Goal: Information Seeking & Learning: Compare options

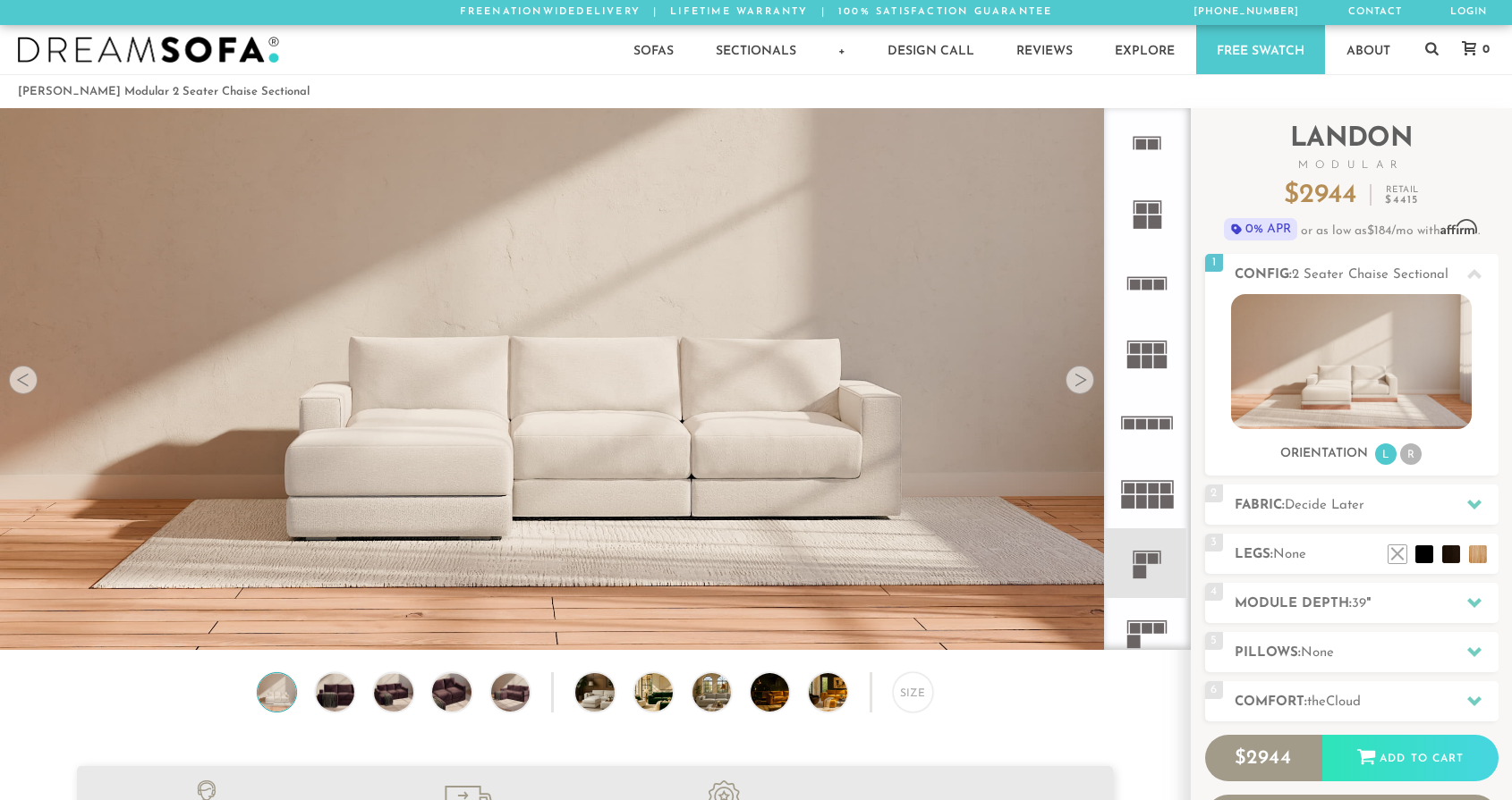
scroll to position [20298, 1512]
click at [1089, 380] on div at bounding box center [1079, 380] width 29 height 29
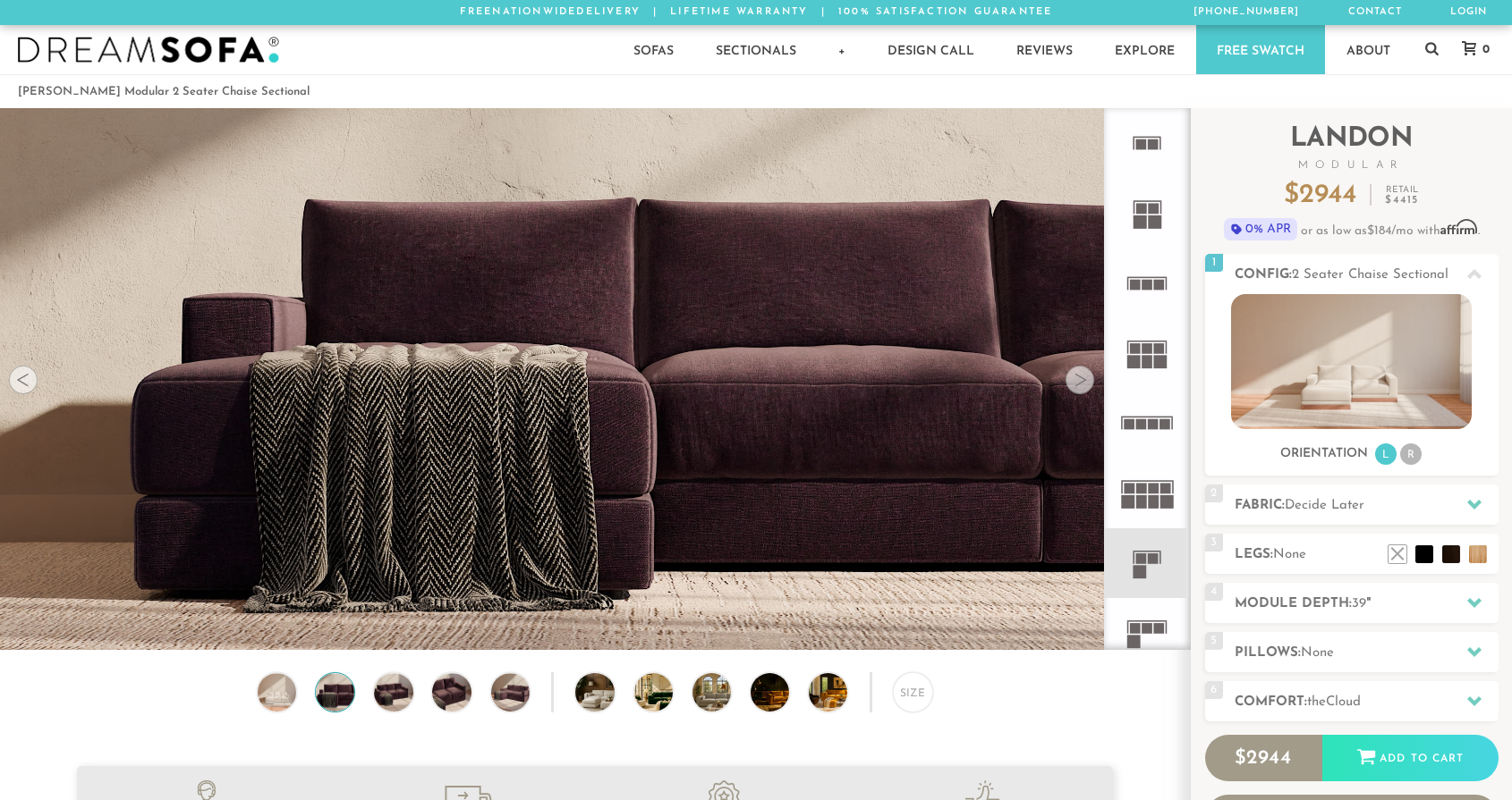
click at [1089, 380] on div at bounding box center [1079, 380] width 29 height 29
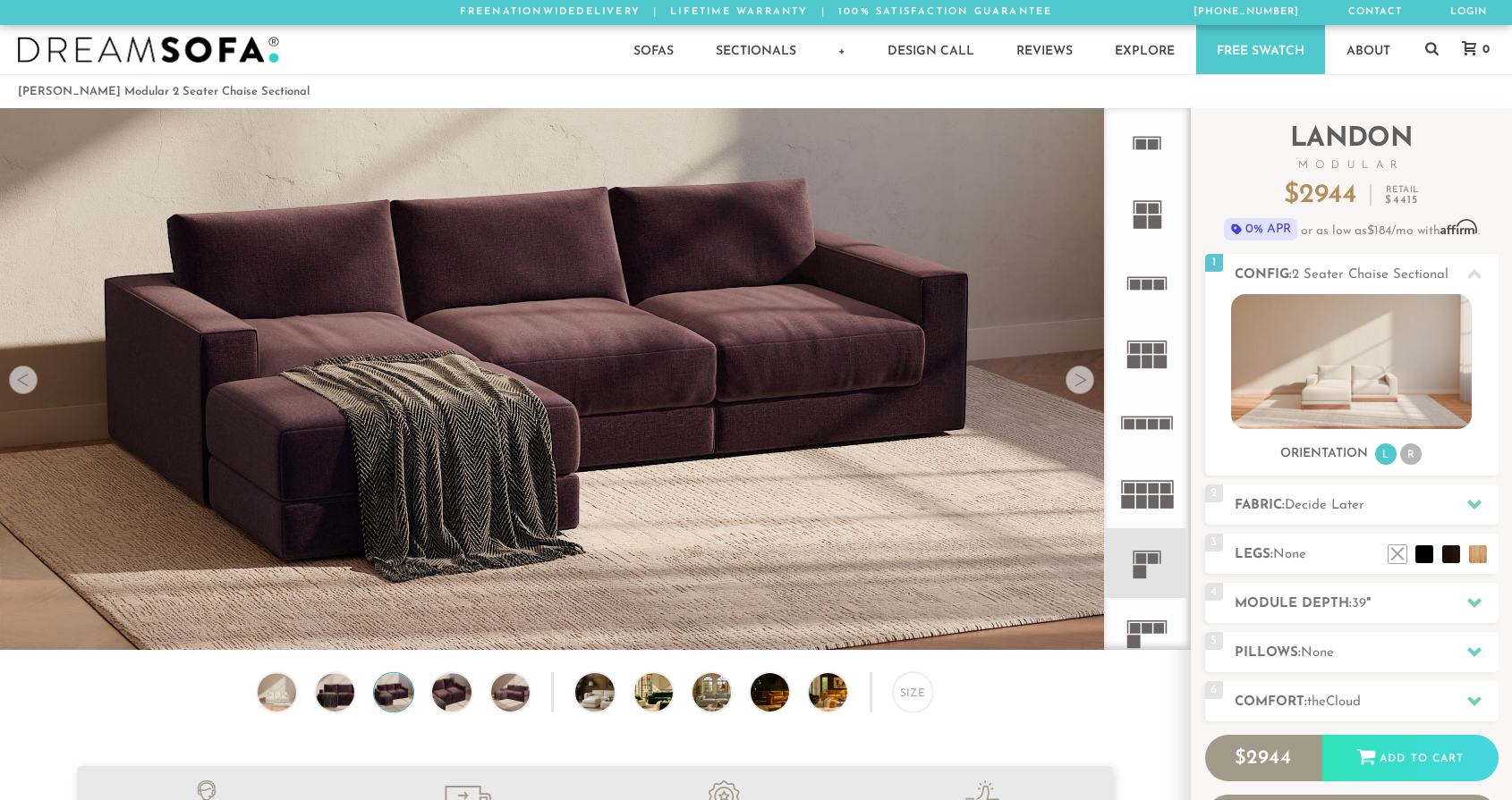
click at [1089, 380] on div at bounding box center [1079, 380] width 29 height 29
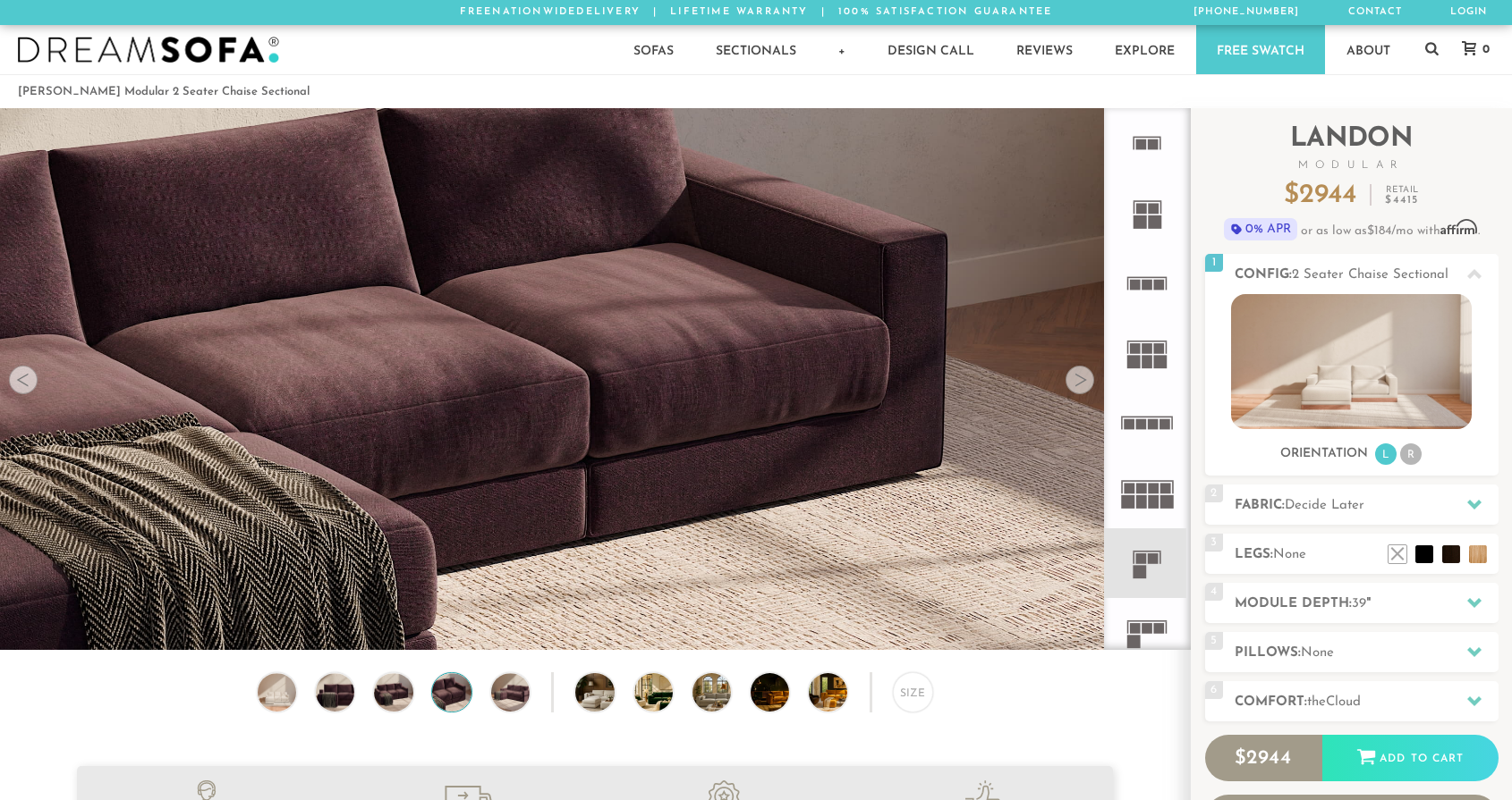
click at [1089, 380] on div at bounding box center [1079, 380] width 29 height 29
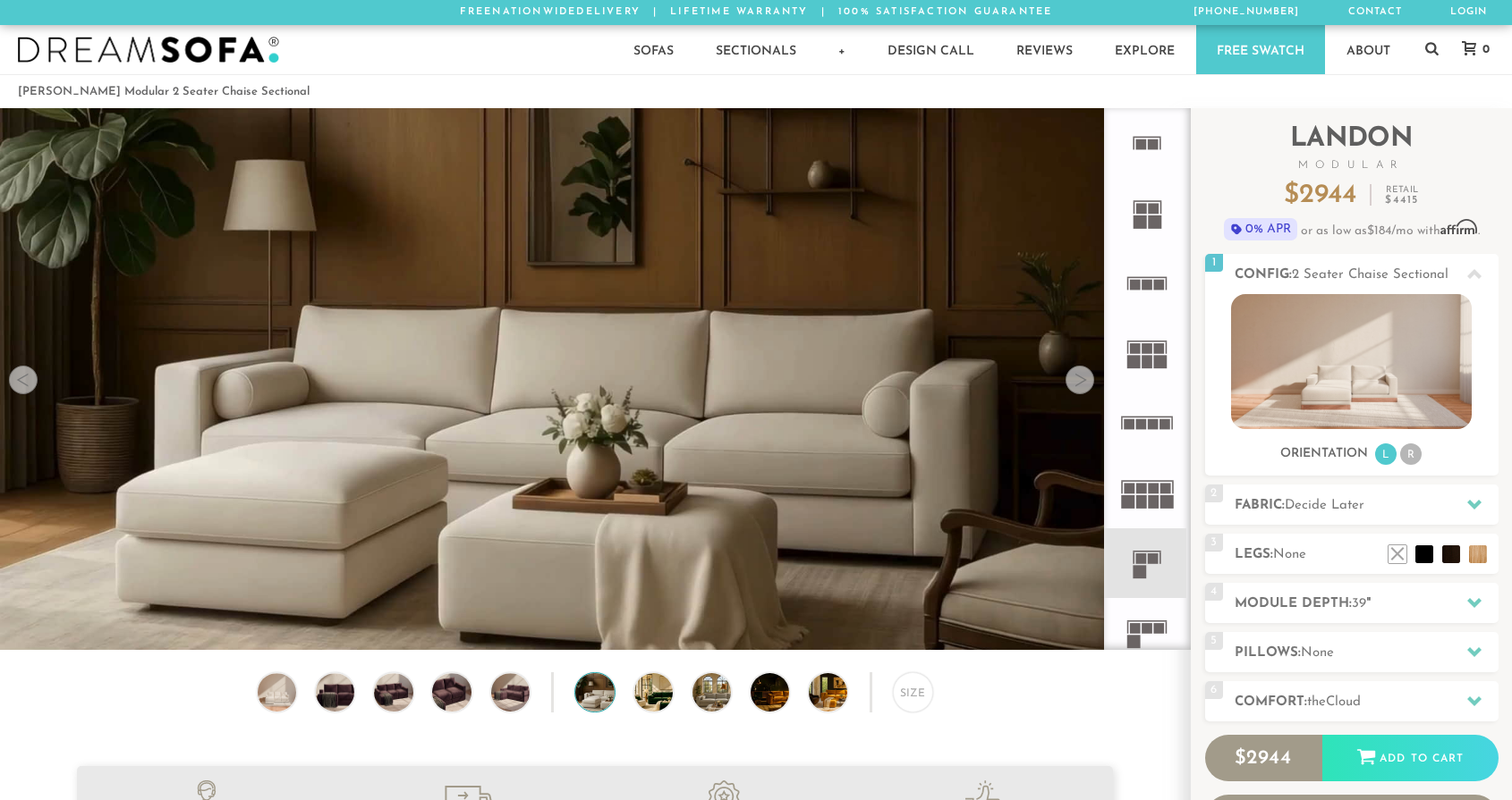
click at [1089, 380] on div at bounding box center [1079, 380] width 29 height 29
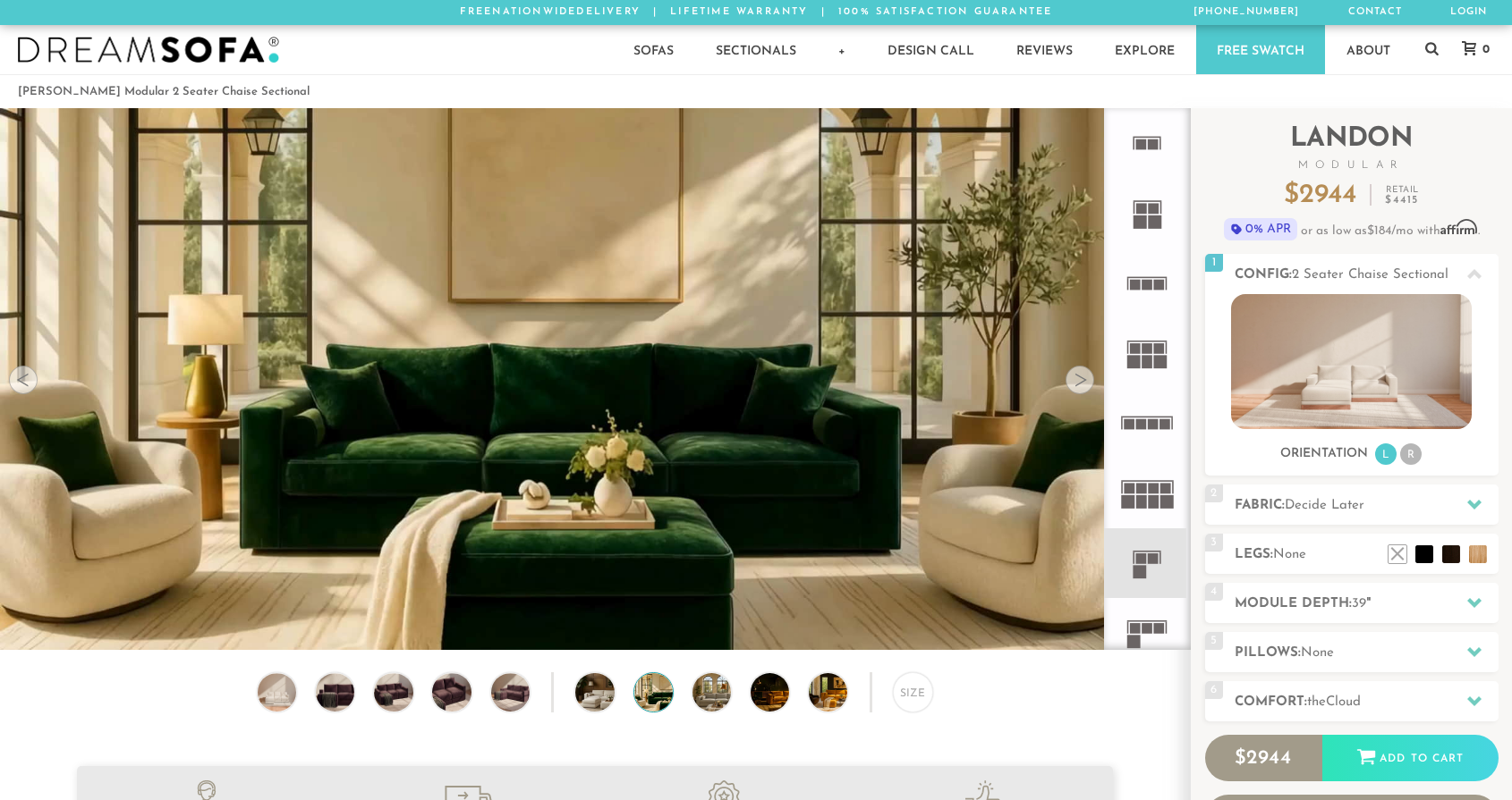
click at [1089, 380] on div at bounding box center [1079, 380] width 29 height 29
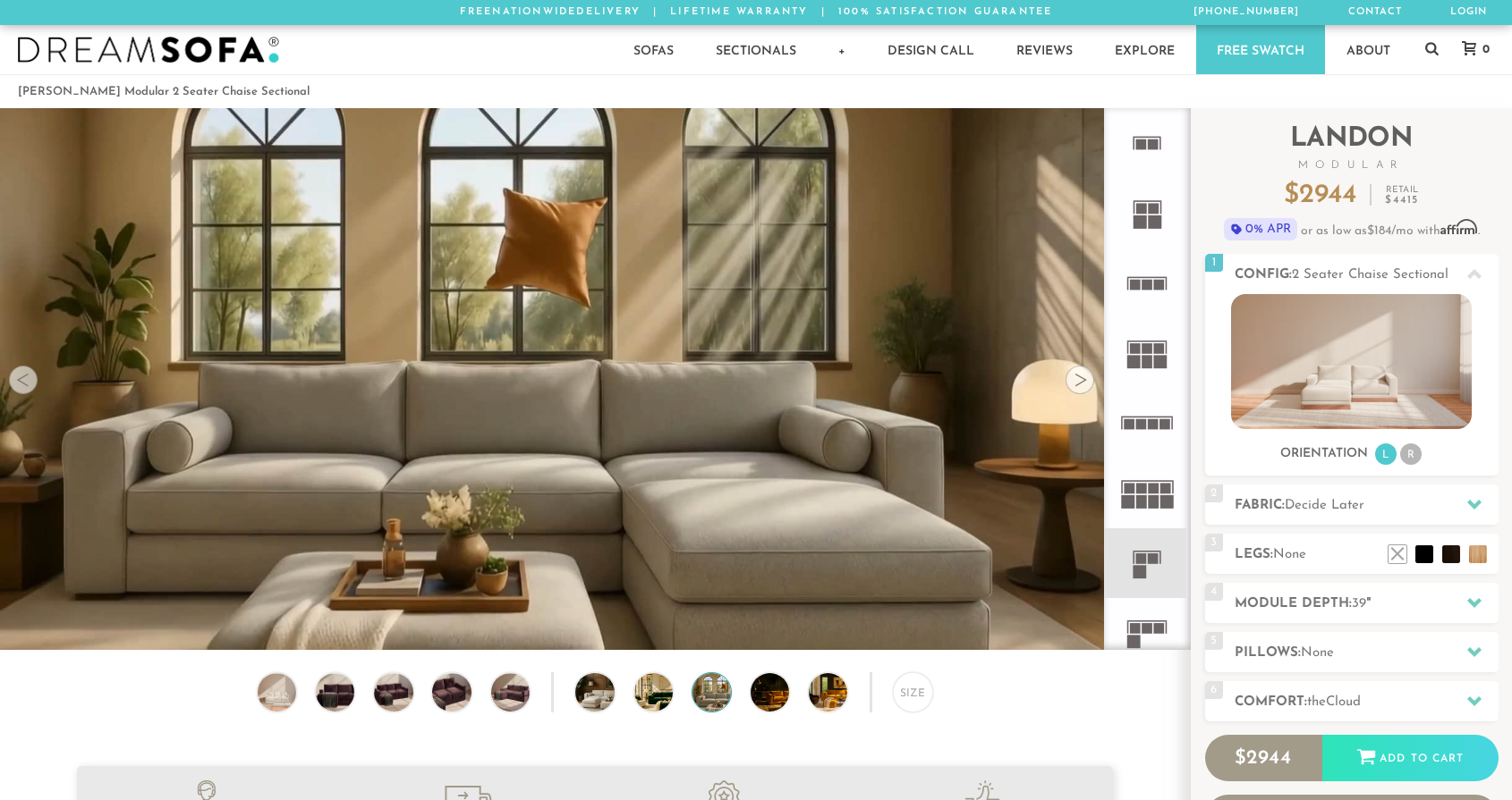
click at [1089, 380] on div at bounding box center [1079, 380] width 29 height 29
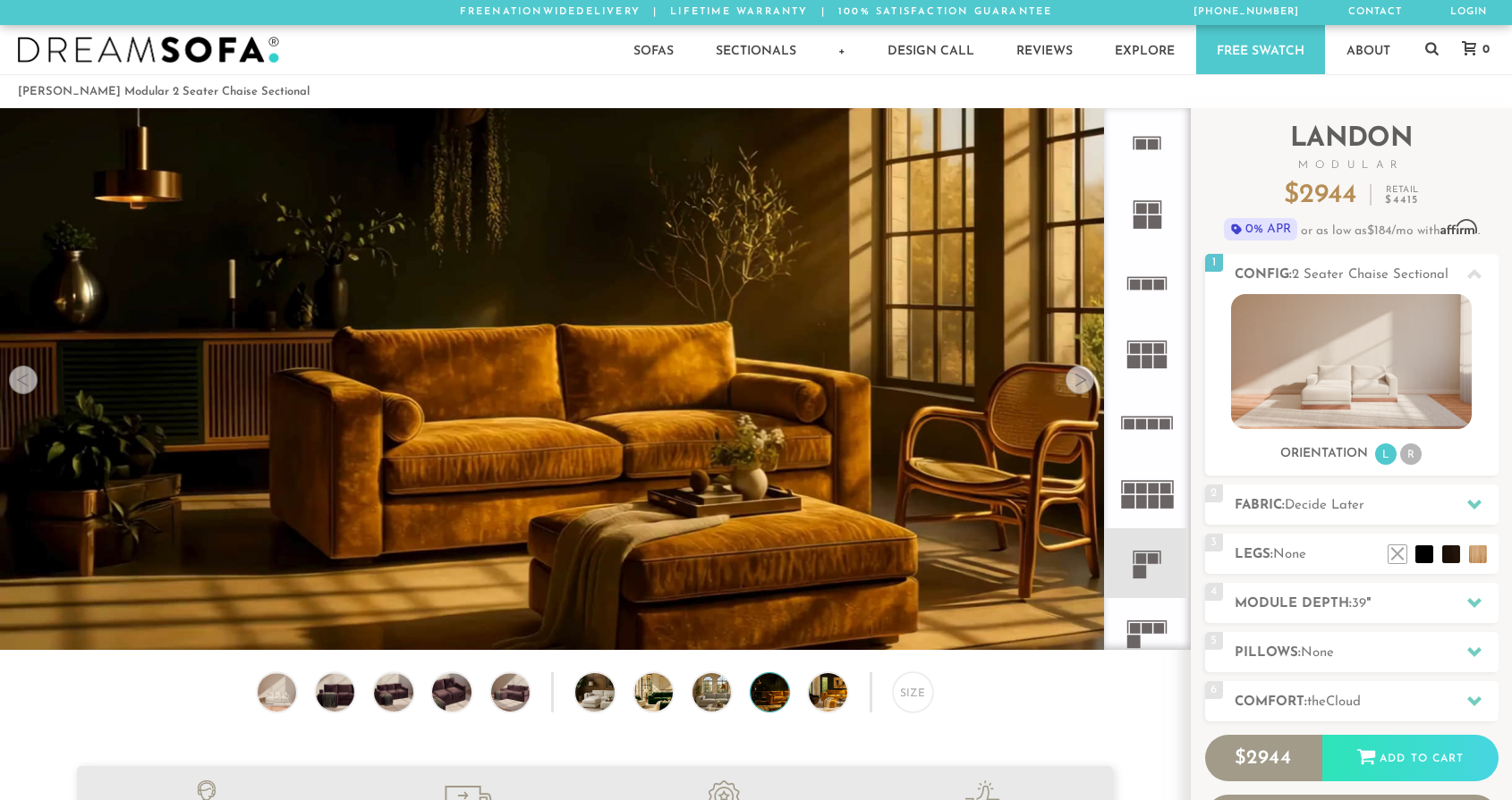
click at [1089, 380] on div at bounding box center [1079, 380] width 29 height 29
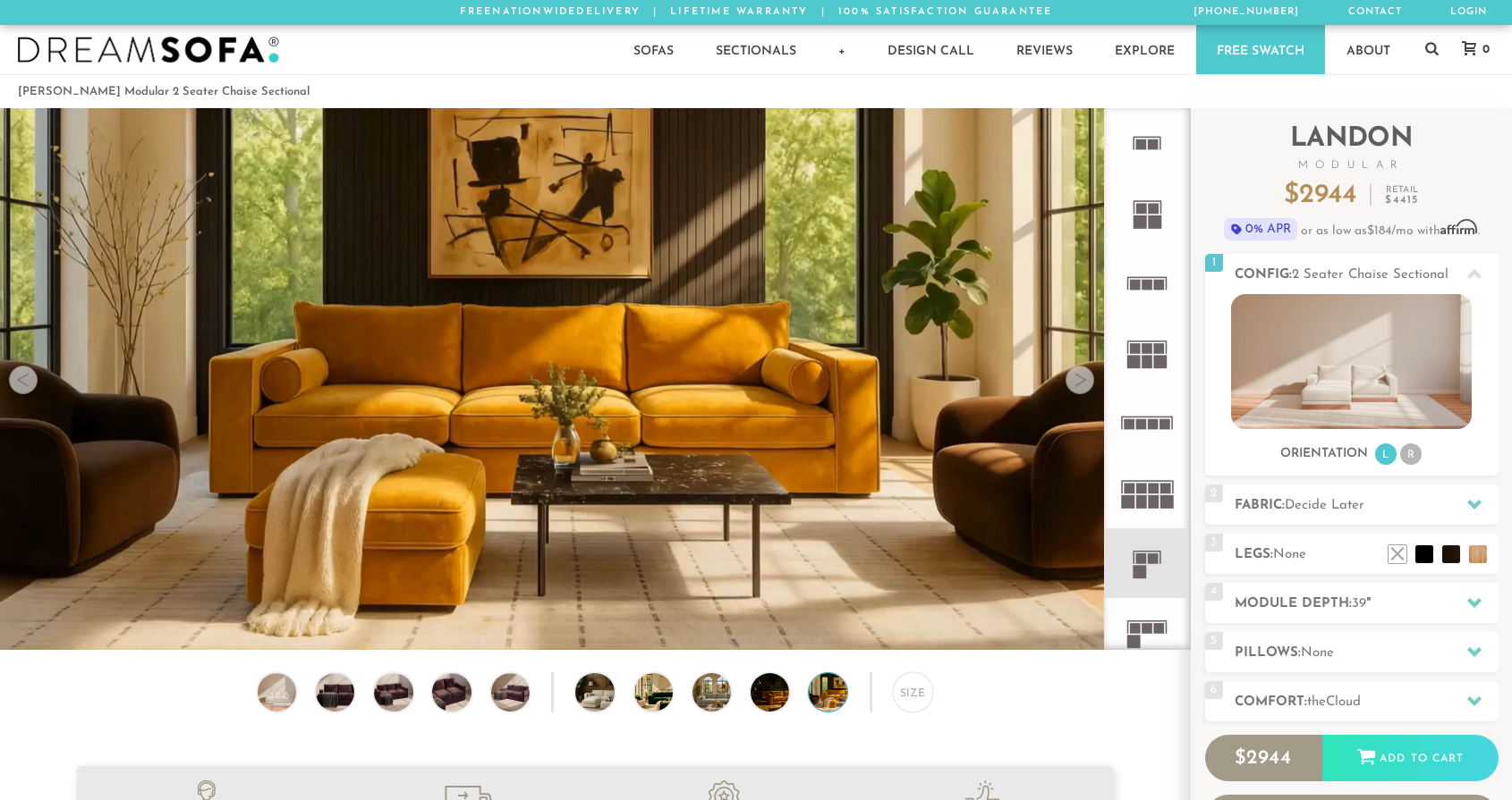
click at [1089, 380] on div at bounding box center [1079, 380] width 29 height 29
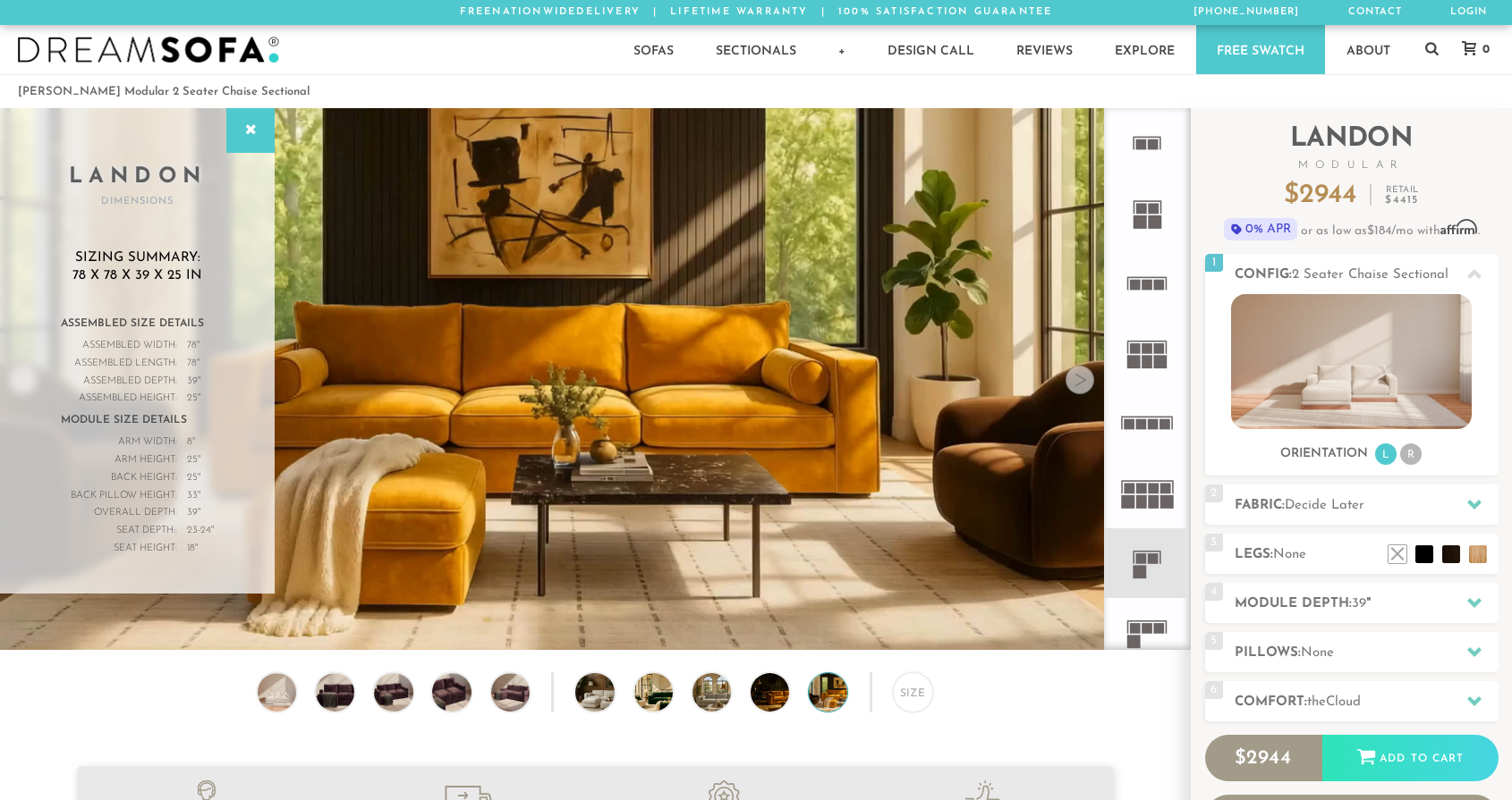
click at [1089, 380] on div at bounding box center [1079, 380] width 29 height 29
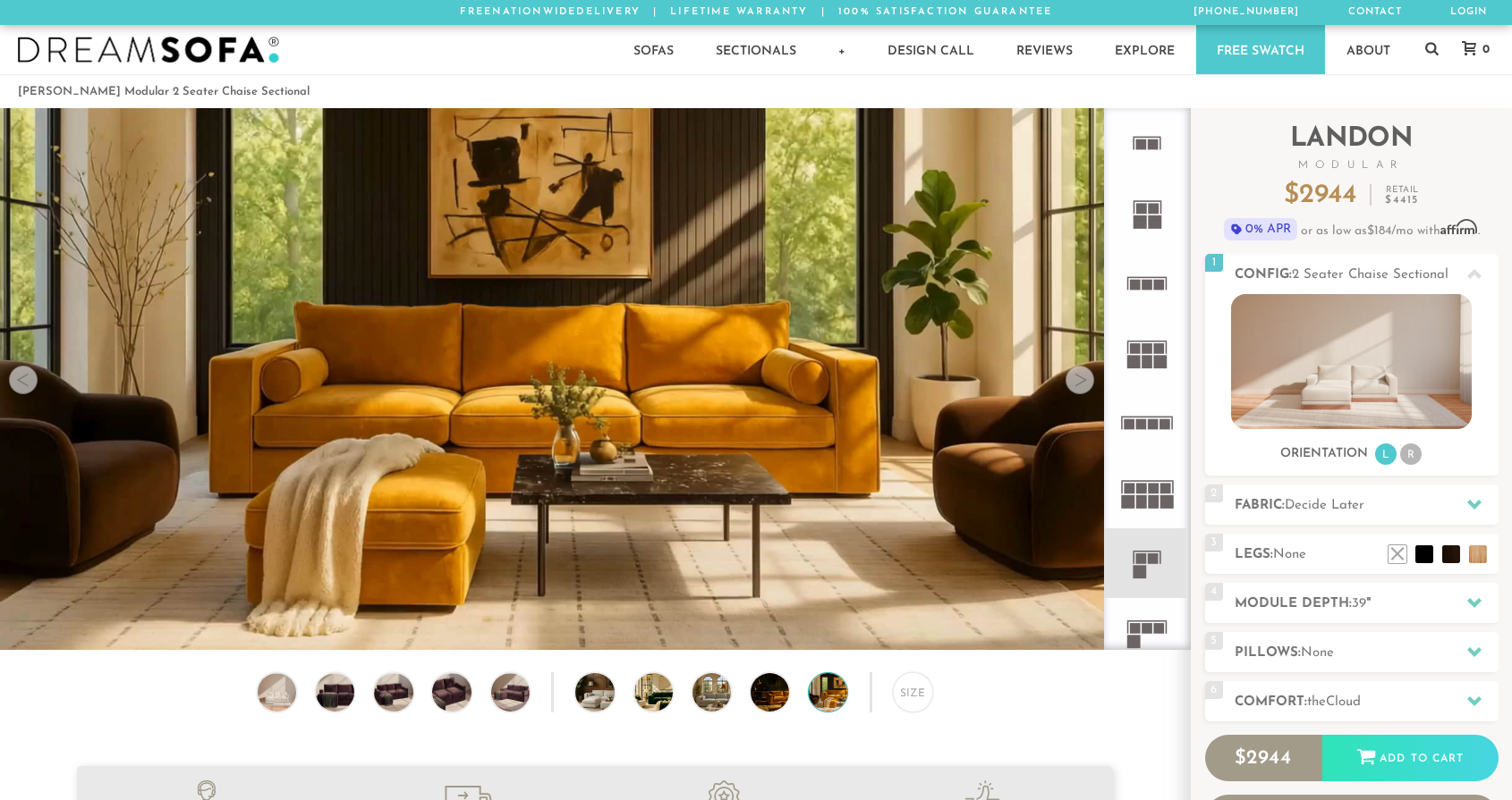
click at [1089, 380] on div at bounding box center [1079, 380] width 29 height 29
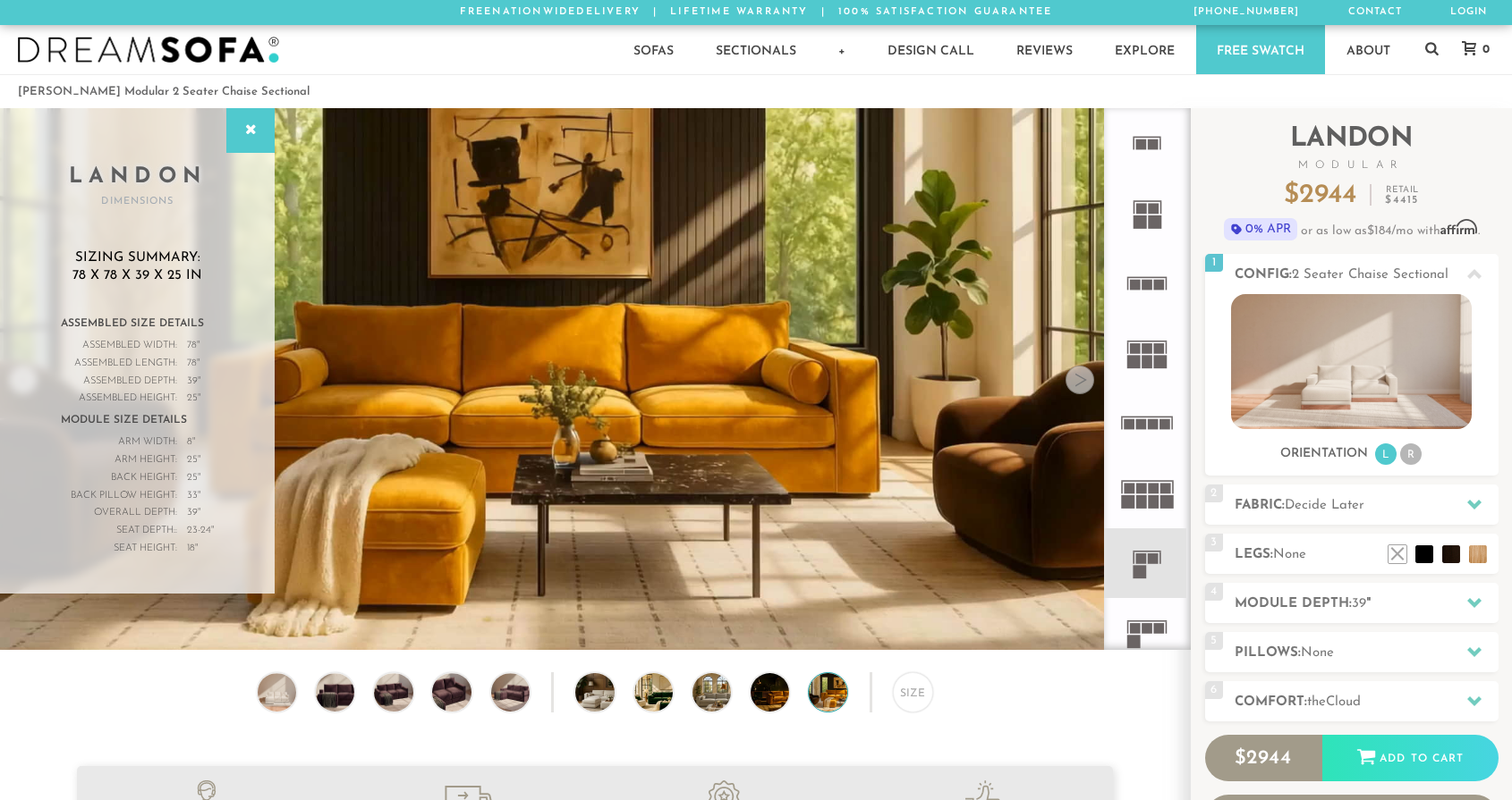
click at [1087, 380] on div at bounding box center [1079, 380] width 29 height 29
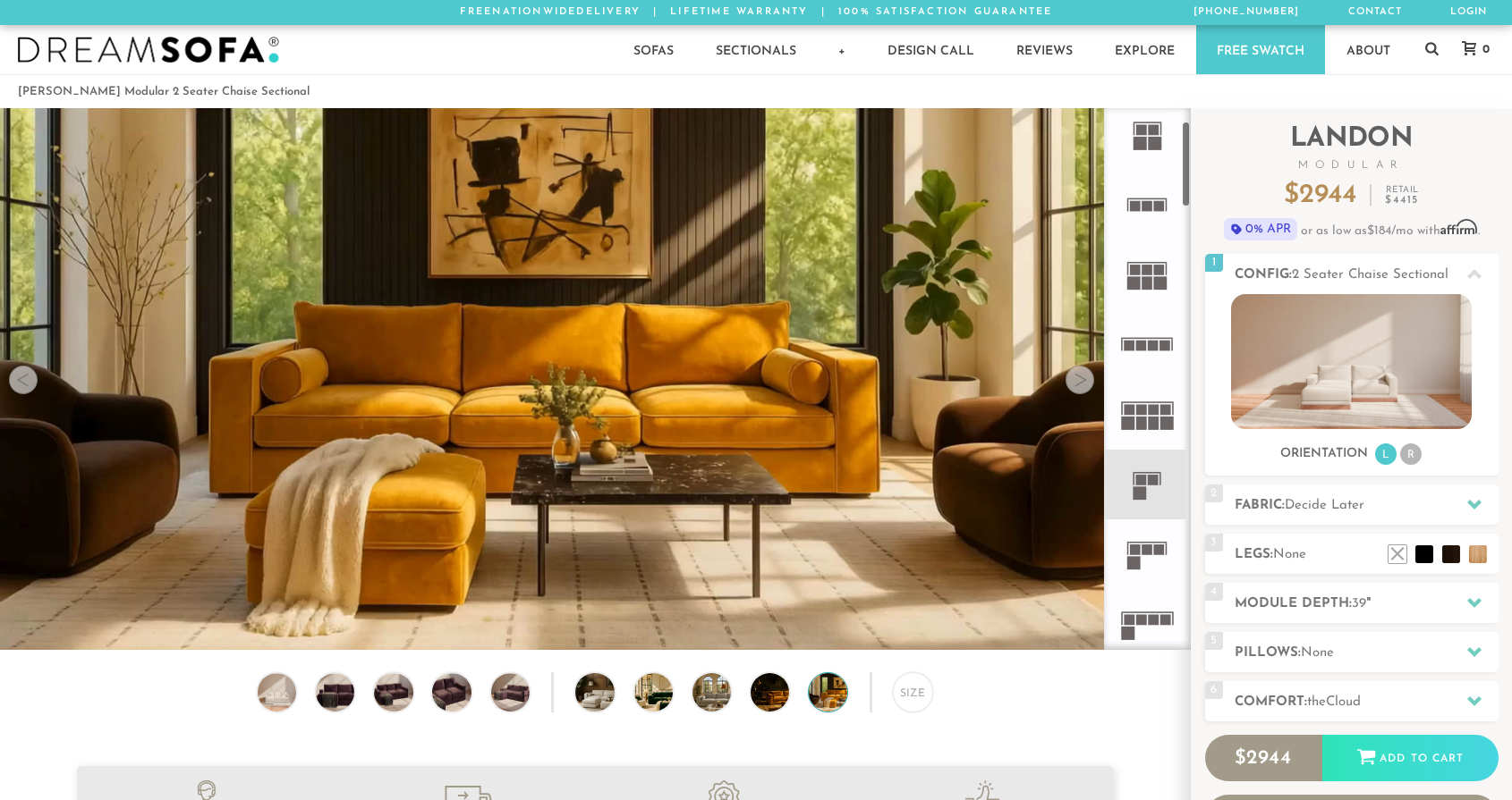
scroll to position [82, 0]
click at [1138, 551] on rect at bounding box center [1135, 545] width 10 height 10
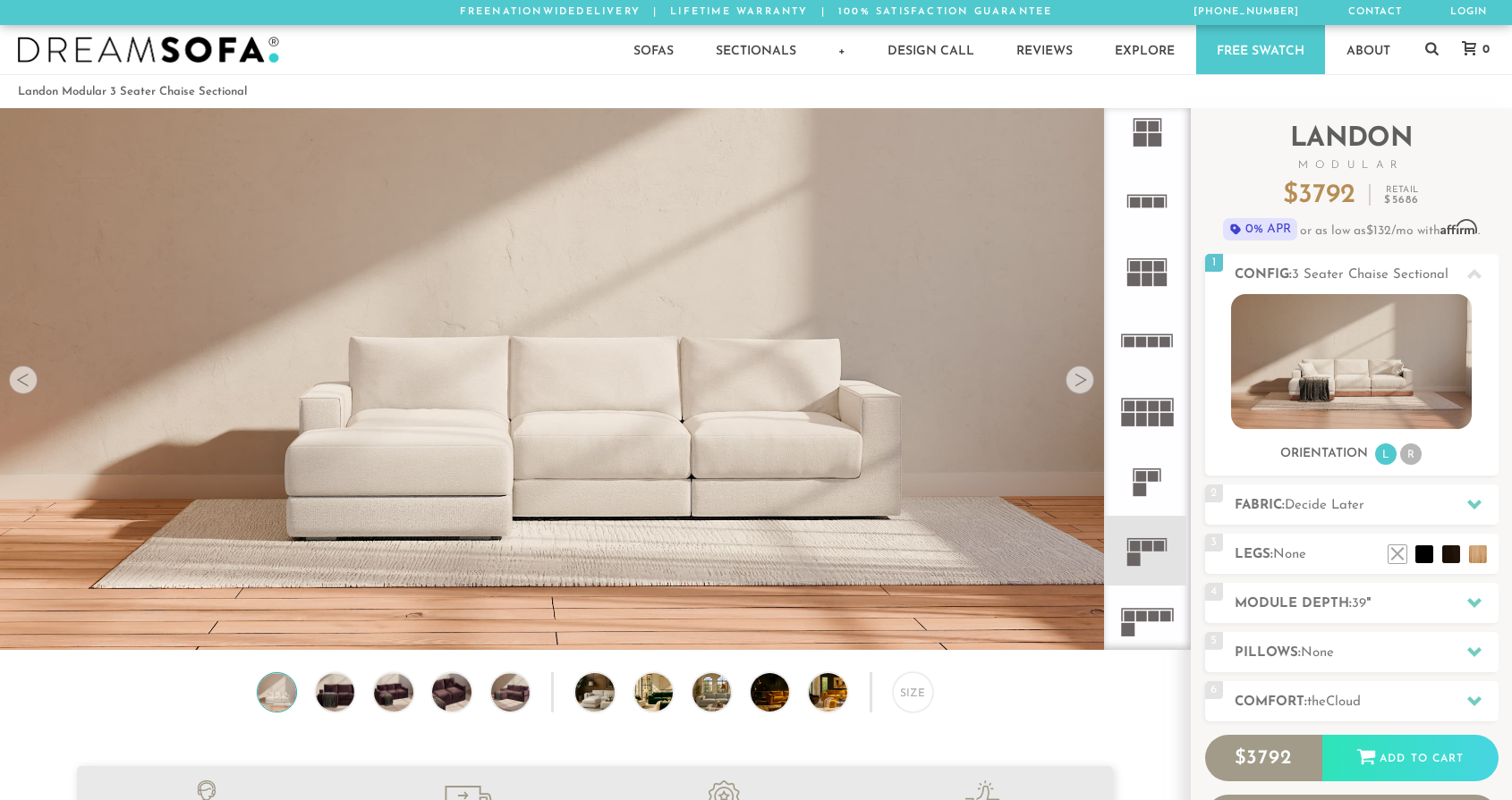
click at [1152, 492] on icon at bounding box center [1147, 481] width 70 height 70
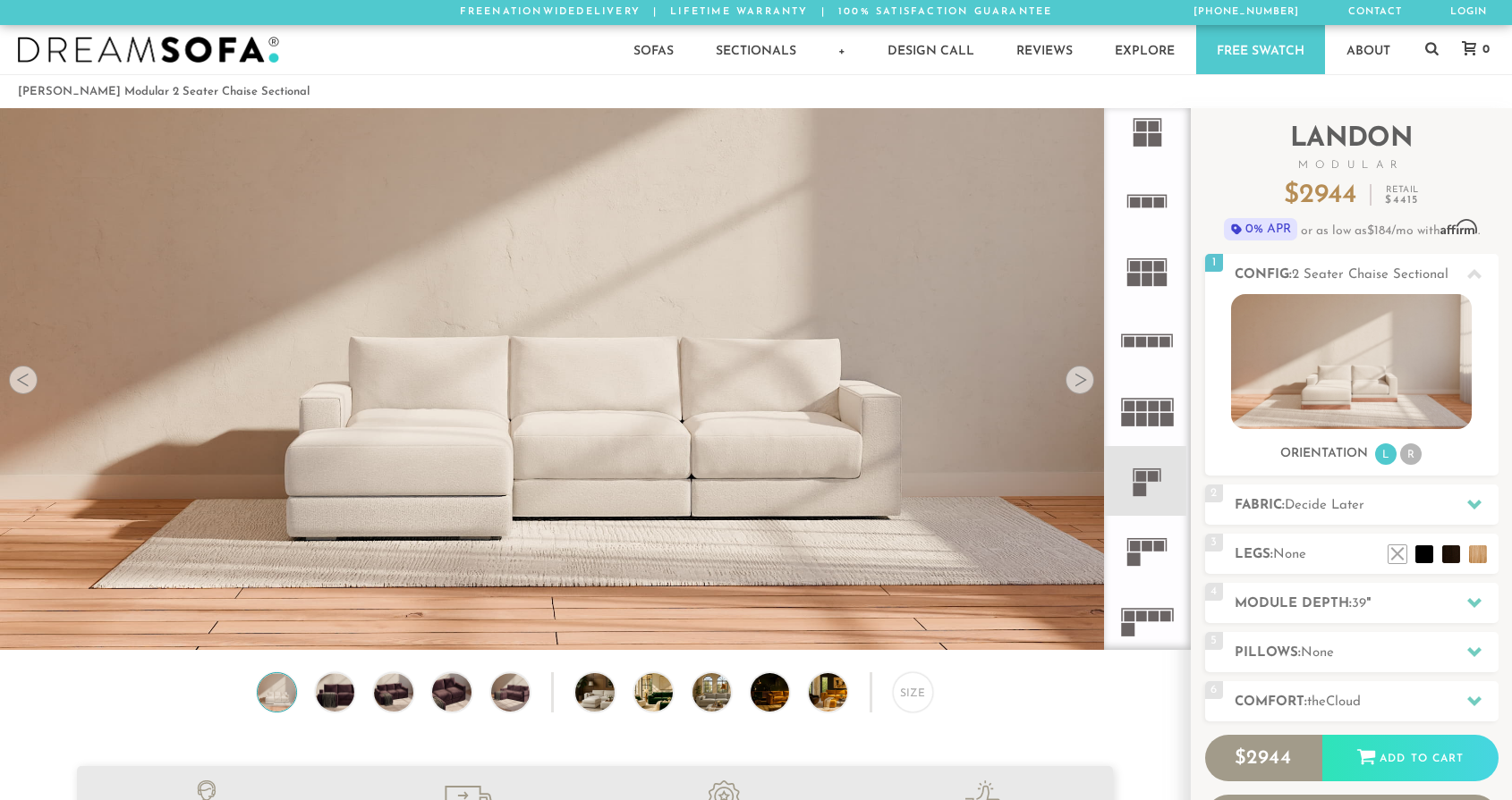
click at [1138, 483] on icon at bounding box center [1147, 481] width 70 height 70
click at [1137, 471] on icon at bounding box center [1147, 481] width 70 height 70
click at [1134, 547] on rect at bounding box center [1135, 545] width 10 height 10
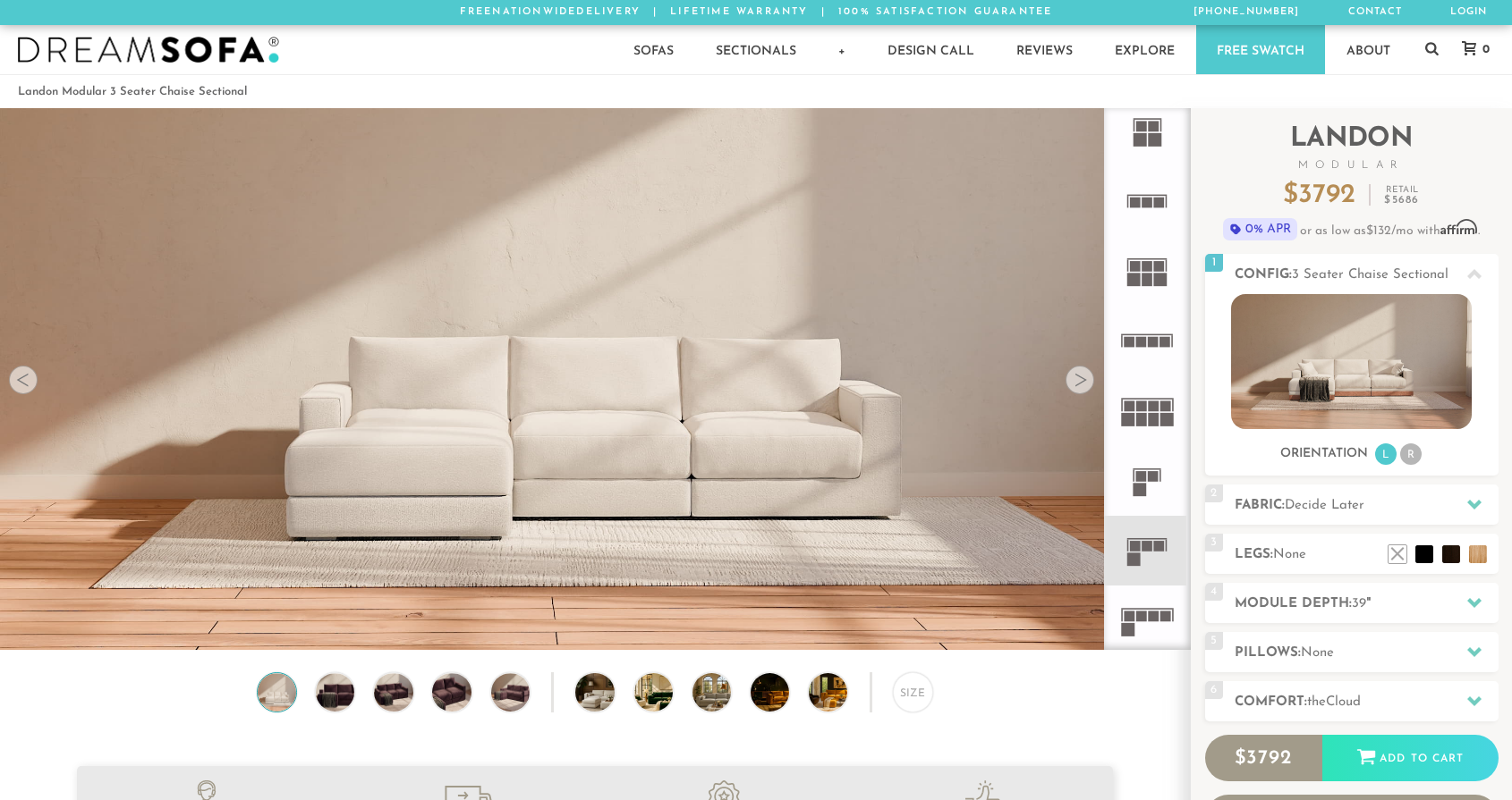
click at [1137, 547] on rect at bounding box center [1135, 545] width 10 height 10
click at [1143, 490] on rect at bounding box center [1140, 489] width 13 height 13
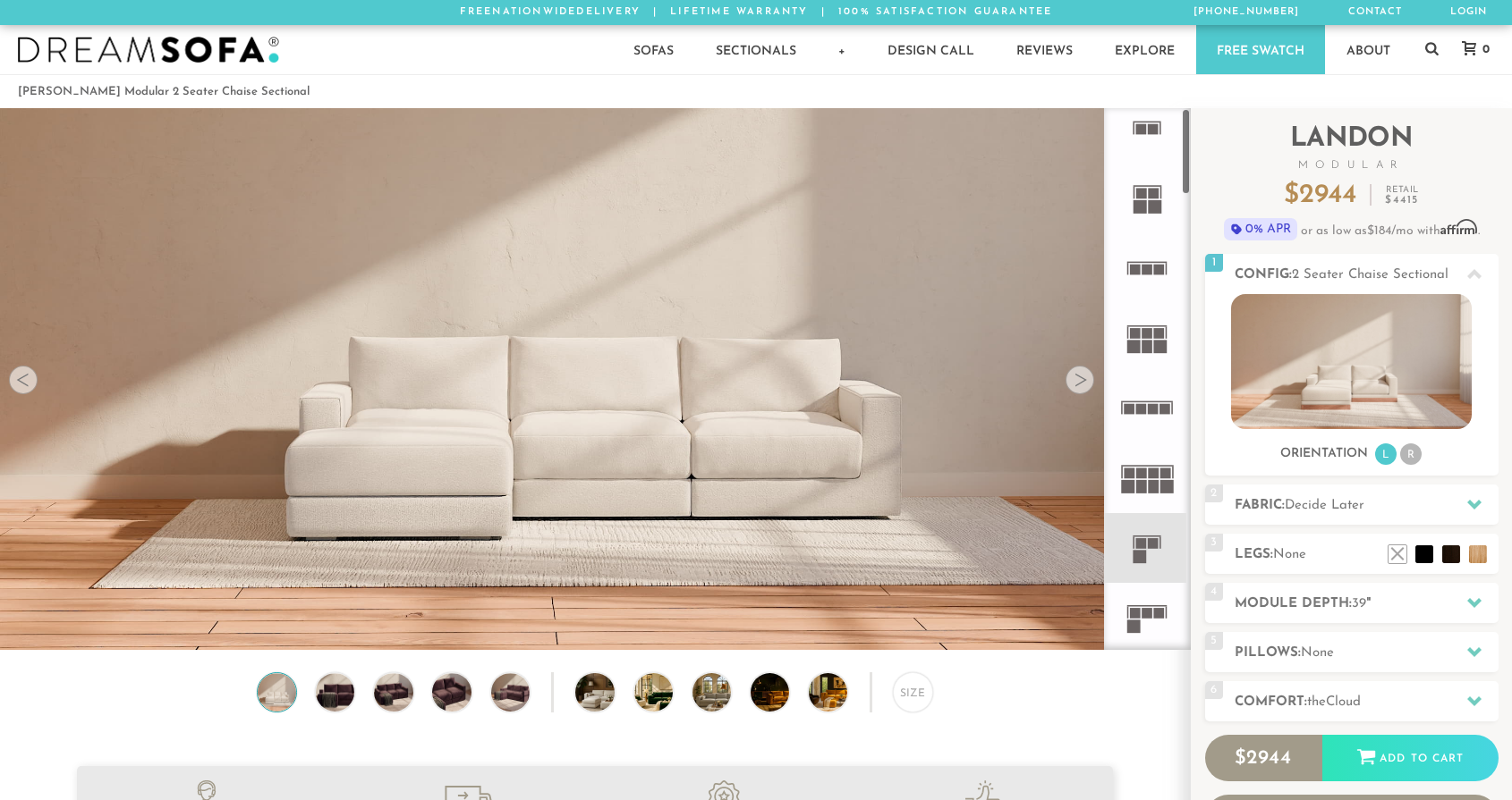
scroll to position [15, 0]
click at [1135, 591] on icon at bounding box center [1147, 618] width 70 height 70
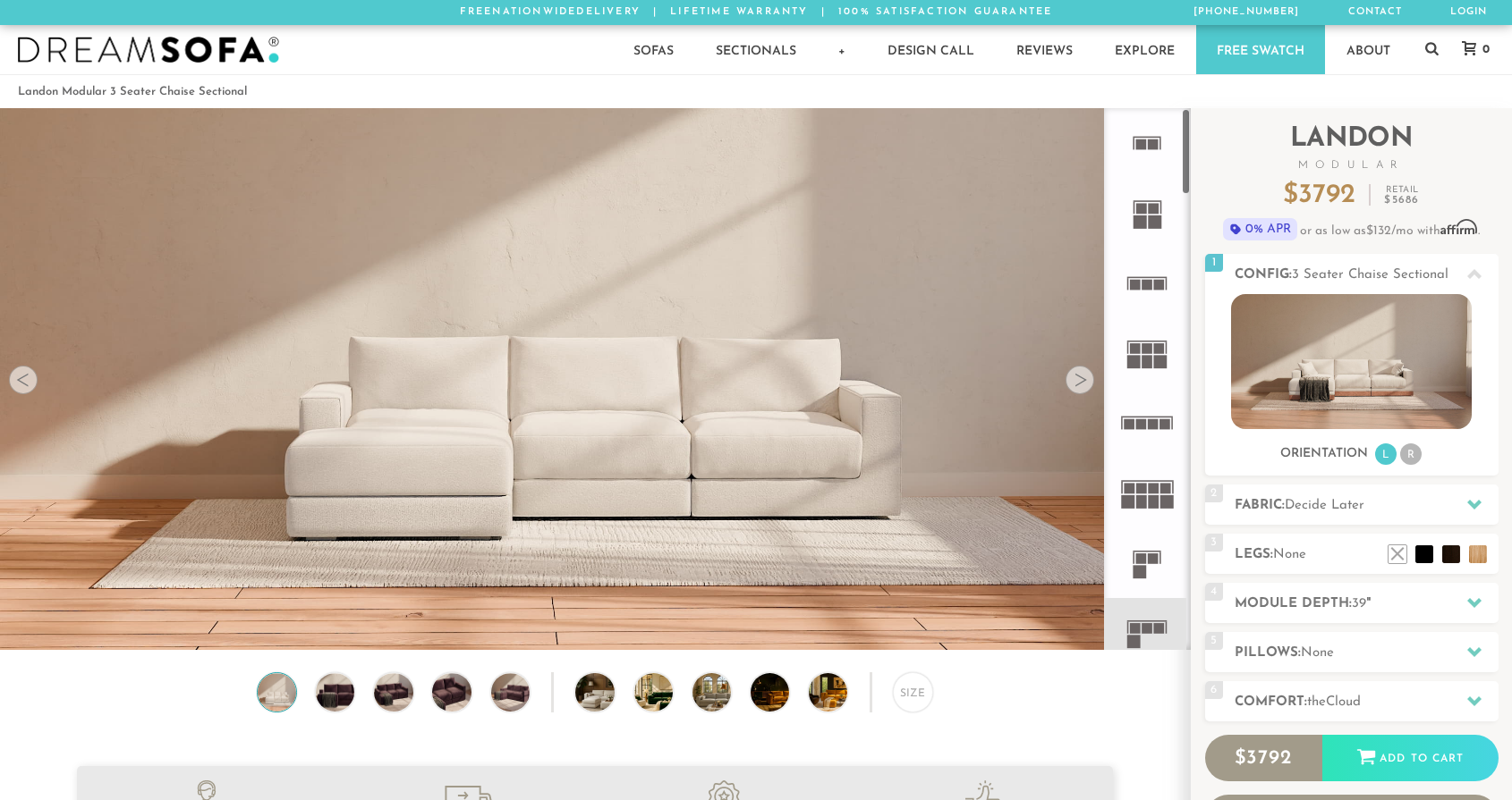
click at [1162, 139] on icon at bounding box center [1147, 143] width 70 height 70
